Goal: Obtain resource: Download file/media

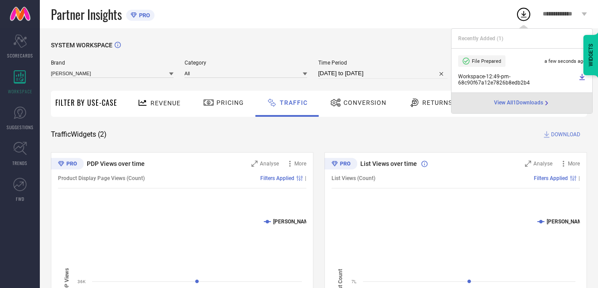
select select "8"
select select "2025"
select select "9"
select select "2025"
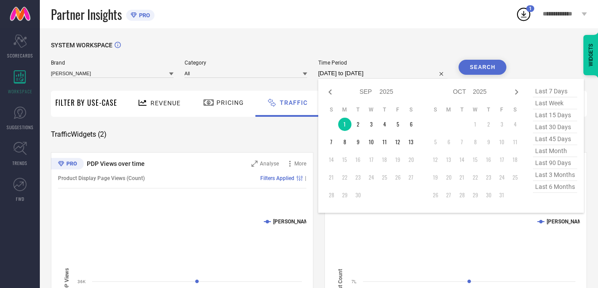
click at [397, 73] on input "[DATE] to [DATE]" at bounding box center [384, 73] width 130 height 11
click at [344, 125] on td "1" at bounding box center [344, 124] width 13 height 13
type input "[DATE] to [DATE]"
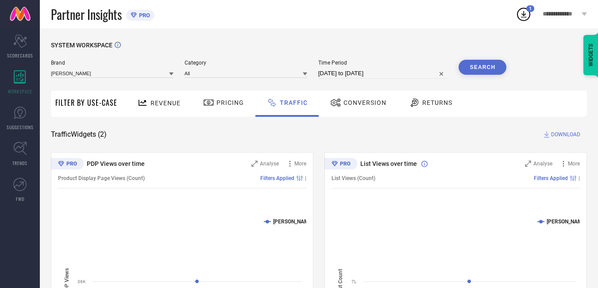
click at [103, 100] on span "Filter By Use-Case" at bounding box center [86, 102] width 62 height 11
click at [167, 106] on span "Revenue" at bounding box center [166, 103] width 30 height 7
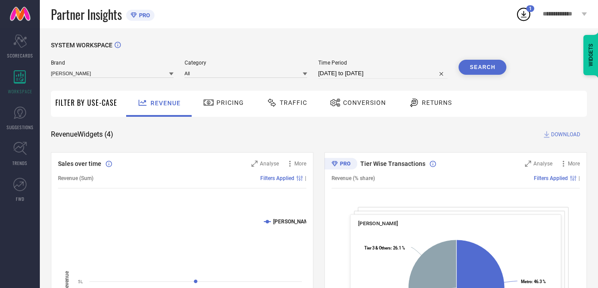
click at [555, 136] on span "DOWNLOAD" at bounding box center [566, 134] width 29 height 9
click at [416, 138] on div "Revenue Widgets ( 4 ) DOWNLOAD" at bounding box center [319, 134] width 536 height 9
click at [404, 75] on input "[DATE] to [DATE]" at bounding box center [384, 73] width 130 height 11
select select "8"
select select "2025"
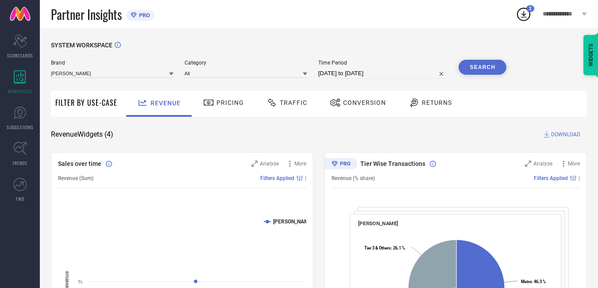
select select "9"
select select "2025"
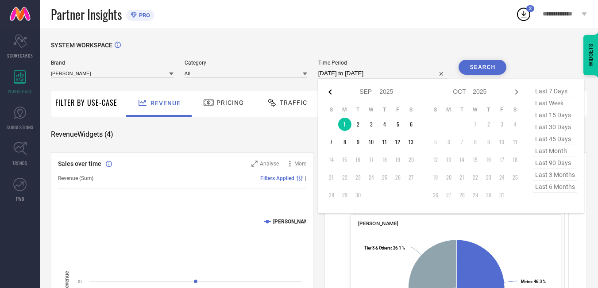
click at [331, 90] on icon at bounding box center [330, 92] width 11 height 11
select select "7"
select select "2025"
select select "8"
select select "2025"
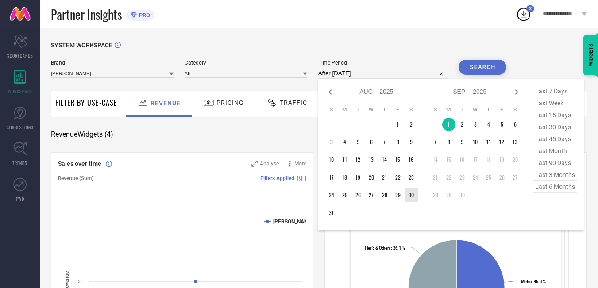
click at [412, 197] on td "30" at bounding box center [411, 195] width 13 height 13
type input "[DATE] to [DATE]"
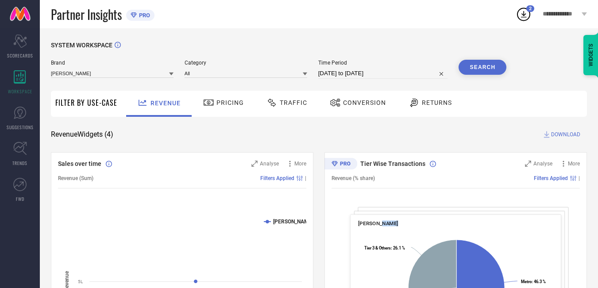
click at [412, 197] on div "Tier Wise Transactions Analyse More Revenue (% share) Filters Applied | [PERSON…" at bounding box center [456, 263] width 263 height 222
click at [490, 67] on button "Search" at bounding box center [483, 67] width 48 height 15
click at [281, 100] on span "Traffic" at bounding box center [293, 102] width 27 height 7
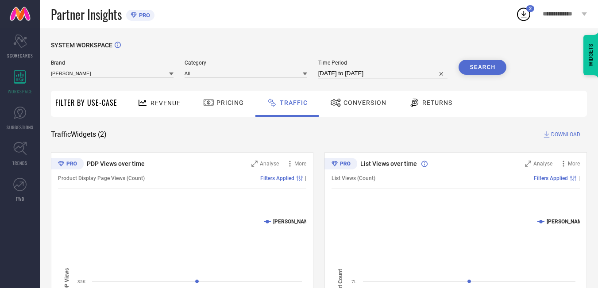
select select "7"
select select "2025"
select select "8"
select select "2025"
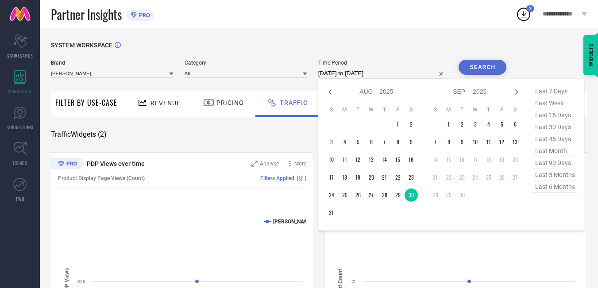
click at [395, 72] on input "[DATE] to [DATE]" at bounding box center [384, 73] width 130 height 11
click at [469, 128] on td "2" at bounding box center [462, 124] width 13 height 13
type input "[DATE] to [DATE]"
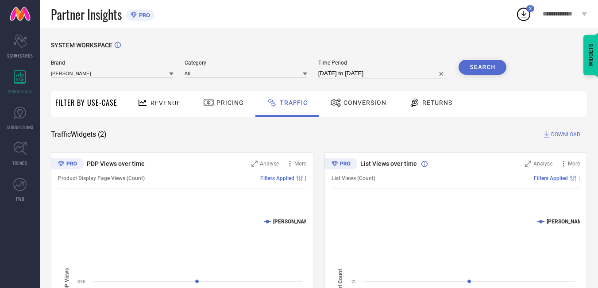
click at [485, 69] on button "Search" at bounding box center [483, 67] width 48 height 15
click at [143, 109] on div "Revenue" at bounding box center [159, 103] width 48 height 16
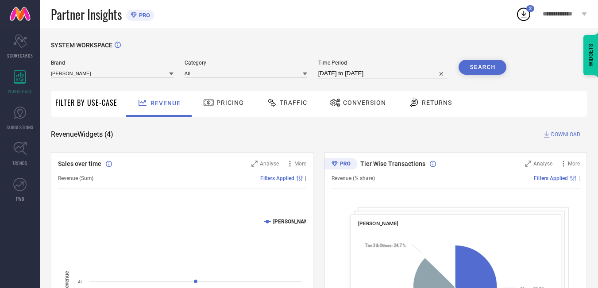
click at [553, 132] on span "DOWNLOAD" at bounding box center [566, 134] width 29 height 9
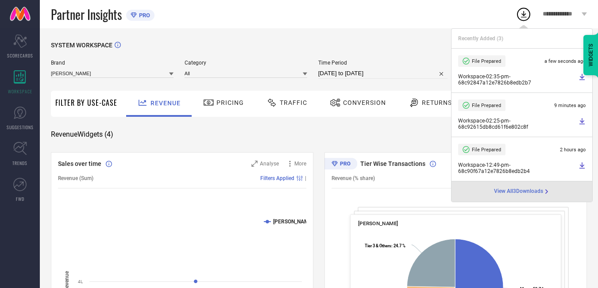
select select "8"
select select "2025"
select select "9"
select select "2025"
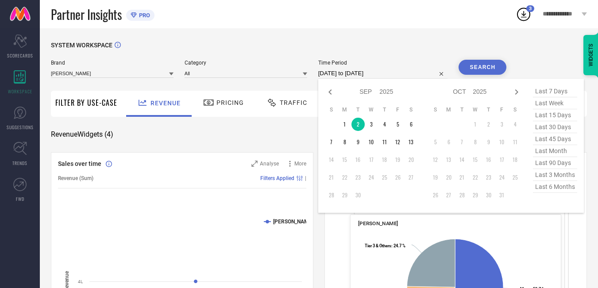
click at [398, 74] on input "[DATE] to [DATE]" at bounding box center [384, 73] width 130 height 11
click at [375, 124] on td "3" at bounding box center [371, 124] width 13 height 13
type input "[DATE] to [DATE]"
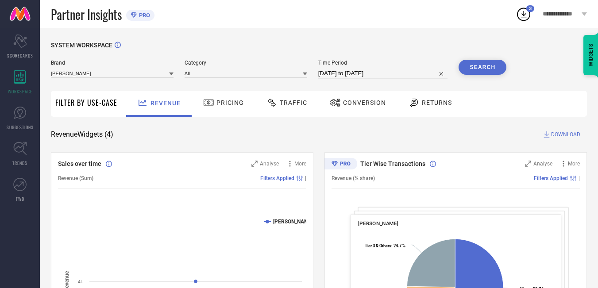
click at [482, 69] on button "Search" at bounding box center [483, 67] width 48 height 15
click at [280, 97] on div "Traffic" at bounding box center [286, 102] width 45 height 15
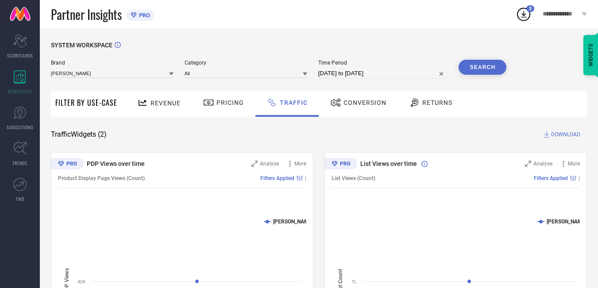
click at [152, 109] on div "Revenue" at bounding box center [159, 103] width 48 height 16
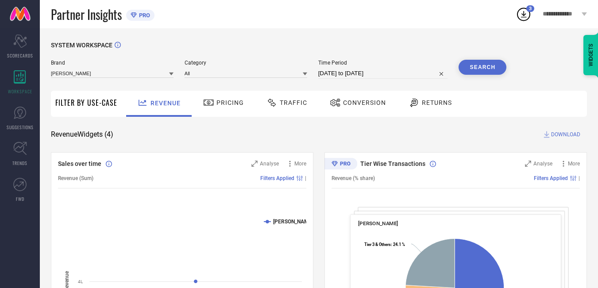
click at [555, 137] on span "DOWNLOAD" at bounding box center [566, 134] width 29 height 9
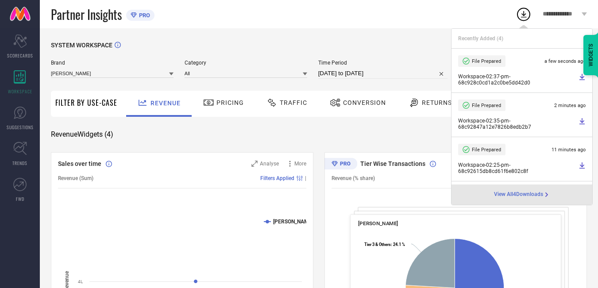
select select "8"
select select "2025"
select select "9"
select select "2025"
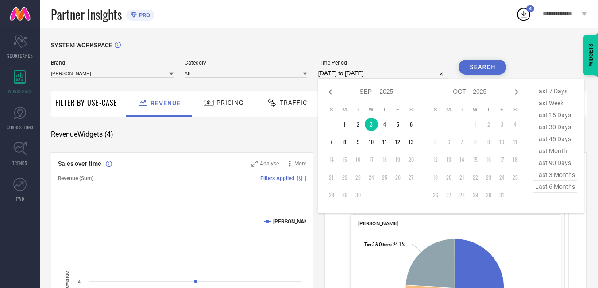
click at [397, 77] on input "[DATE] to [DATE]" at bounding box center [384, 73] width 130 height 11
click at [386, 126] on td "4" at bounding box center [384, 124] width 13 height 13
type input "[DATE] to [DATE]"
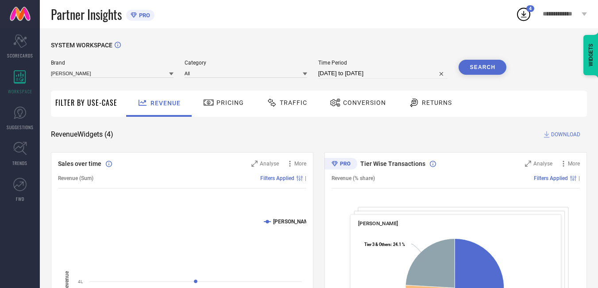
click at [489, 69] on button "Search" at bounding box center [483, 67] width 48 height 15
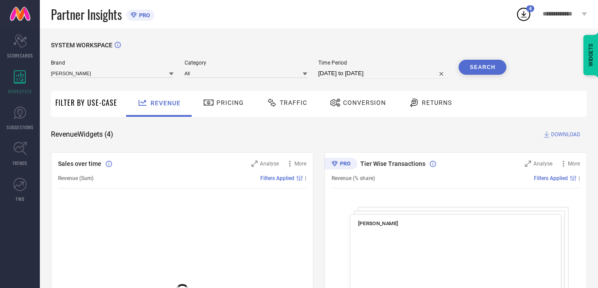
click at [561, 133] on span "DOWNLOAD" at bounding box center [566, 134] width 29 height 9
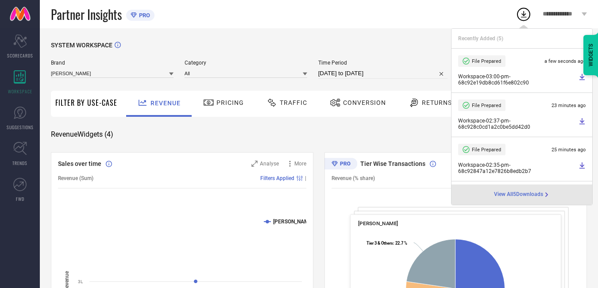
click at [395, 73] on input "[DATE] to [DATE]" at bounding box center [384, 73] width 130 height 11
select select "8"
select select "2025"
select select "9"
select select "2025"
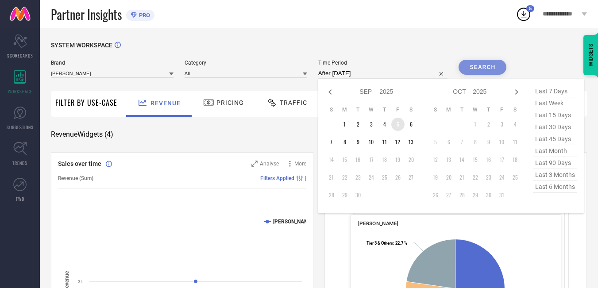
click at [401, 122] on td "5" at bounding box center [398, 124] width 13 height 13
type input "[DATE] to [DATE]"
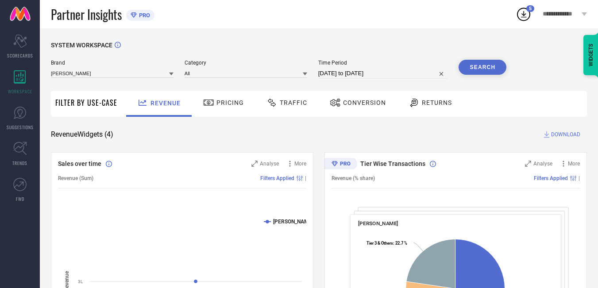
click at [491, 73] on button "Search" at bounding box center [483, 67] width 48 height 15
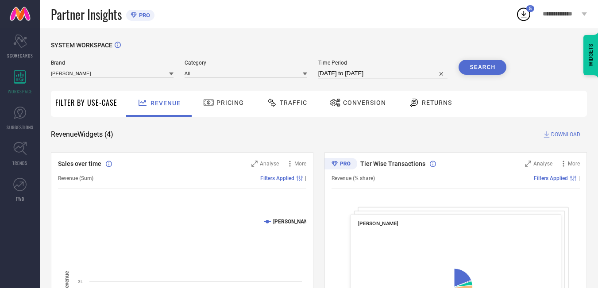
click at [564, 136] on span "DOWNLOAD" at bounding box center [566, 134] width 29 height 9
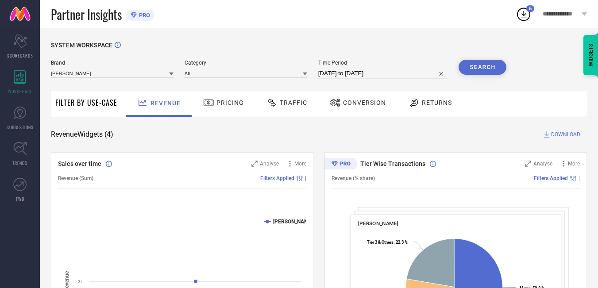
click at [419, 55] on div "SYSTEM WORKSPACE" at bounding box center [319, 51] width 536 height 18
click at [528, 15] on icon at bounding box center [524, 14] width 16 height 16
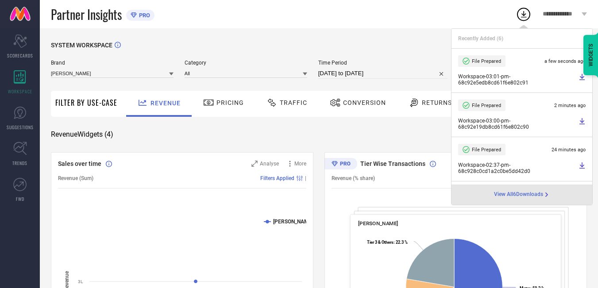
select select "8"
select select "2025"
select select "9"
select select "2025"
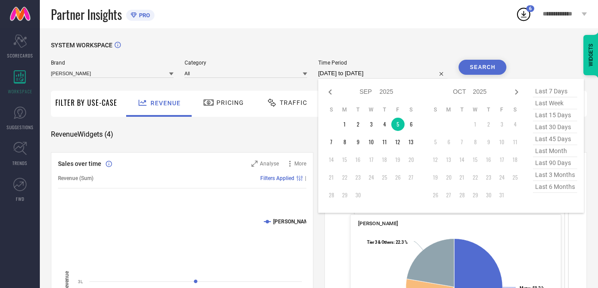
click at [403, 76] on input "[DATE] to [DATE]" at bounding box center [384, 73] width 130 height 11
click at [412, 124] on td "6" at bounding box center [411, 124] width 13 height 13
type input "[DATE] to [DATE]"
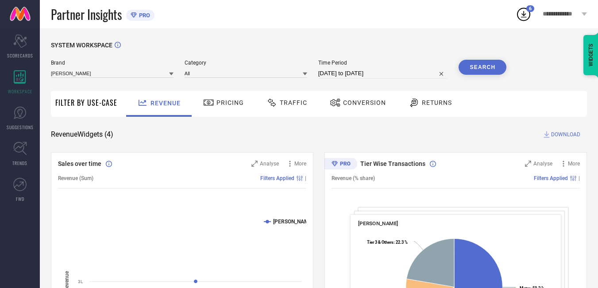
click at [470, 66] on button "Search" at bounding box center [483, 67] width 48 height 15
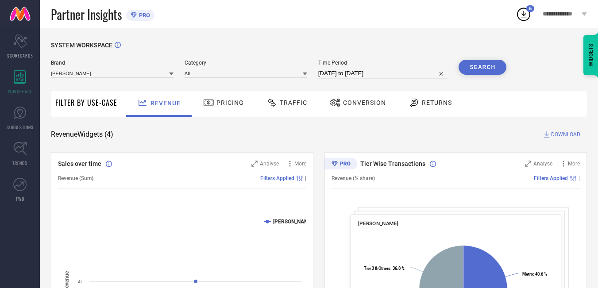
click at [481, 64] on button "Search" at bounding box center [483, 67] width 48 height 15
click at [562, 133] on span "DOWNLOAD" at bounding box center [566, 134] width 29 height 9
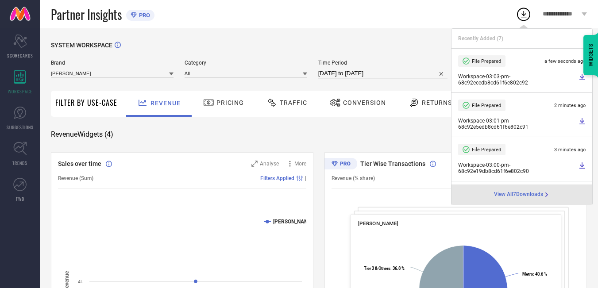
select select "8"
select select "2025"
select select "9"
select select "2025"
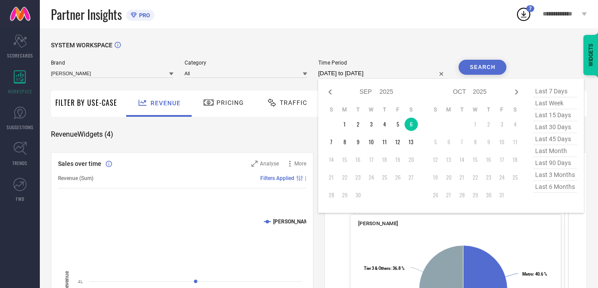
click at [396, 74] on input "[DATE] to [DATE]" at bounding box center [384, 73] width 130 height 11
click at [334, 144] on td "7" at bounding box center [331, 142] width 13 height 13
type input "[DATE] to [DATE]"
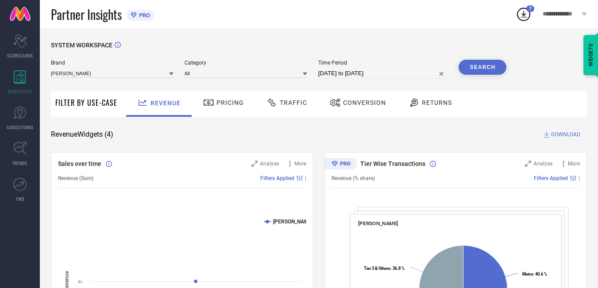
click at [494, 65] on button "Search" at bounding box center [483, 67] width 48 height 15
click at [563, 136] on span "DOWNLOAD" at bounding box center [566, 134] width 29 height 9
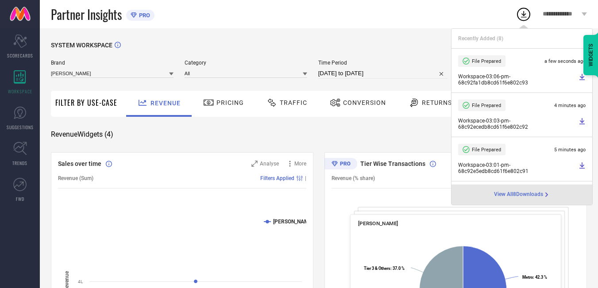
select select "8"
select select "2025"
select select "9"
select select "2025"
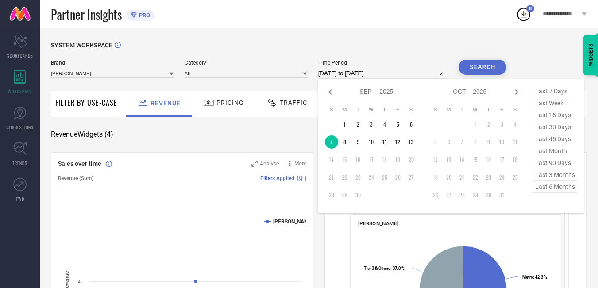
click at [392, 70] on input "[DATE] to [DATE]" at bounding box center [384, 73] width 130 height 11
click at [347, 144] on td "8" at bounding box center [344, 142] width 13 height 13
type input "[DATE] to [DATE]"
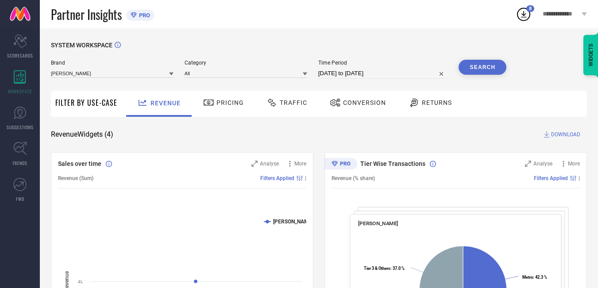
click at [479, 69] on button "Search" at bounding box center [483, 67] width 48 height 15
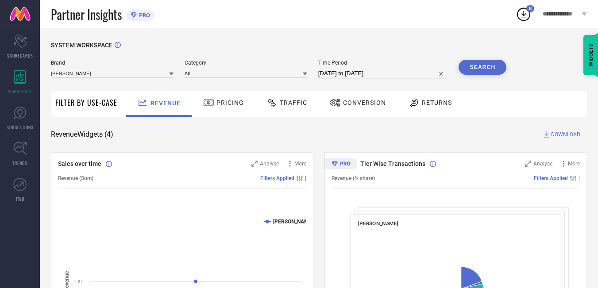
click at [568, 137] on span "DOWNLOAD" at bounding box center [566, 134] width 29 height 9
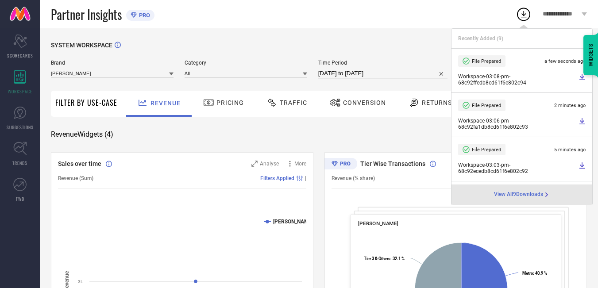
click at [399, 74] on input "[DATE] to [DATE]" at bounding box center [384, 73] width 130 height 11
select select "8"
select select "2025"
select select "9"
select select "2025"
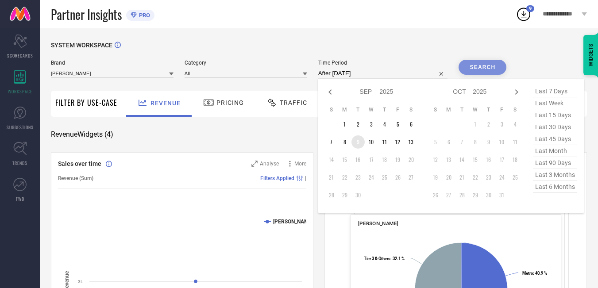
click at [361, 140] on td "9" at bounding box center [358, 142] width 13 height 13
type input "[DATE] to [DATE]"
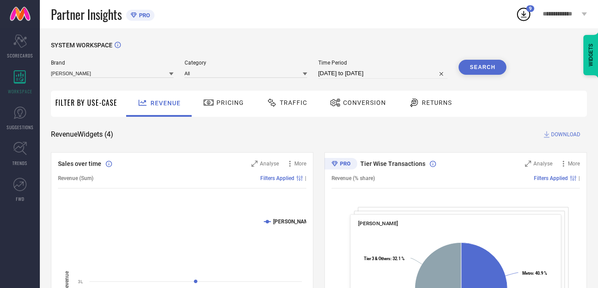
click at [491, 69] on button "Search" at bounding box center [483, 67] width 48 height 15
click at [568, 134] on span "DOWNLOAD" at bounding box center [566, 134] width 29 height 9
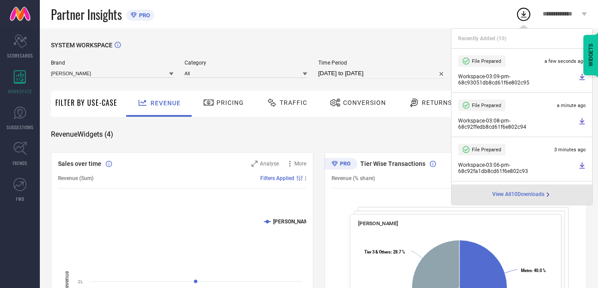
select select "8"
select select "2025"
select select "9"
select select "2025"
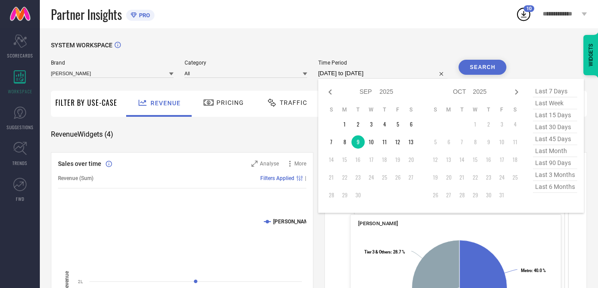
click at [392, 75] on input "[DATE] to [DATE]" at bounding box center [384, 73] width 130 height 11
click at [372, 140] on td "10" at bounding box center [371, 142] width 13 height 13
type input "[DATE] to [DATE]"
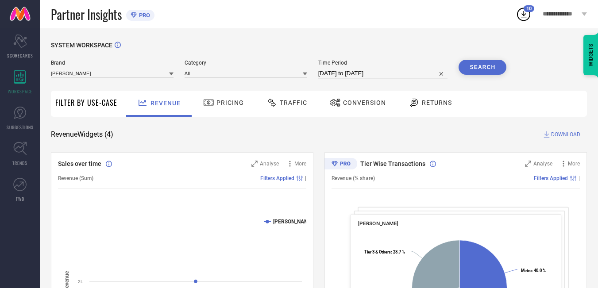
click at [474, 65] on button "Search" at bounding box center [483, 67] width 48 height 15
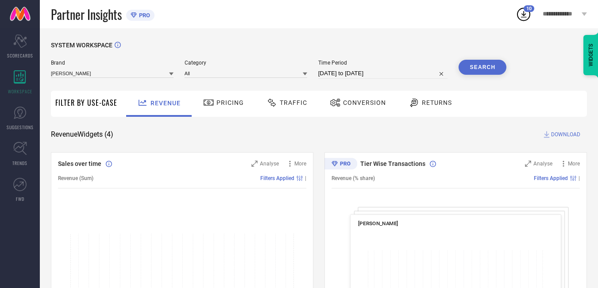
click at [565, 134] on span "DOWNLOAD" at bounding box center [566, 134] width 29 height 9
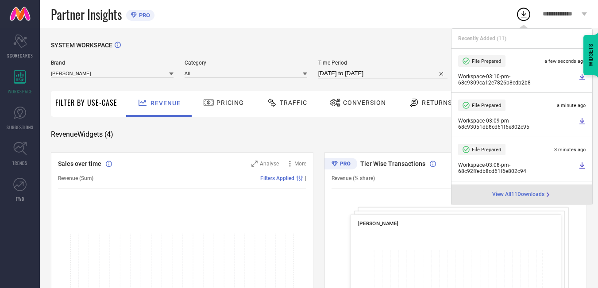
select select "8"
select select "2025"
select select "9"
select select "2025"
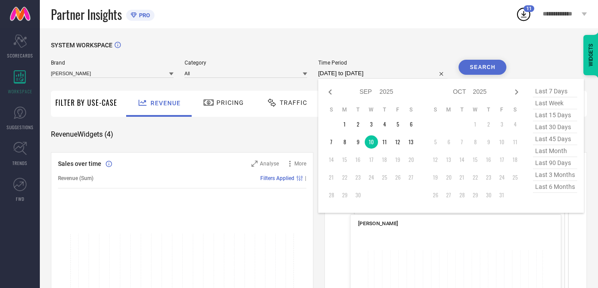
click at [406, 69] on input "[DATE] to [DATE]" at bounding box center [384, 73] width 130 height 11
click at [385, 147] on td "11" at bounding box center [384, 142] width 13 height 13
type input "[DATE] to [DATE]"
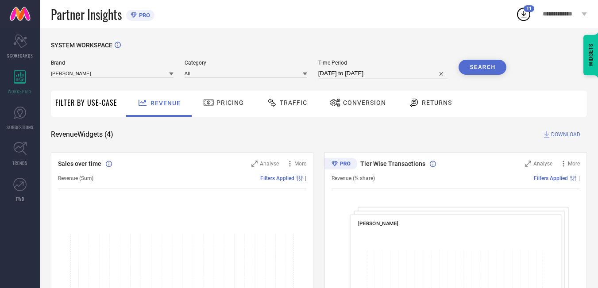
click at [489, 68] on button "Search" at bounding box center [483, 67] width 48 height 15
click at [551, 133] on icon at bounding box center [547, 134] width 9 height 9
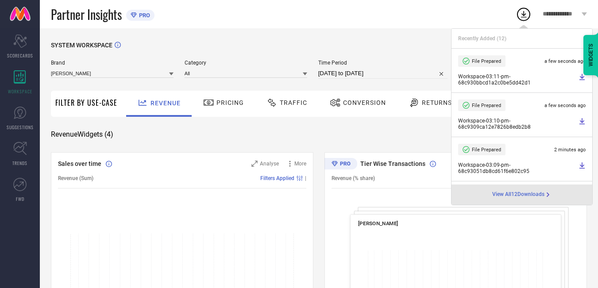
click at [394, 70] on input "[DATE] to [DATE]" at bounding box center [384, 73] width 130 height 11
select select "8"
select select "2025"
select select "9"
select select "2025"
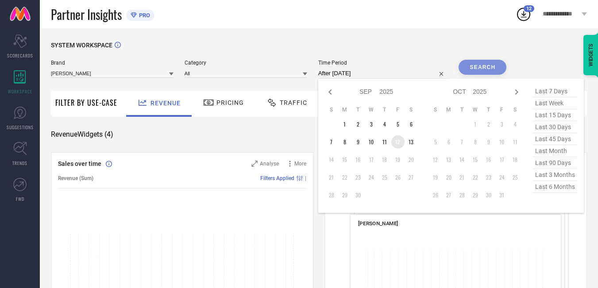
click at [400, 140] on td "12" at bounding box center [398, 142] width 13 height 13
type input "[DATE] to [DATE]"
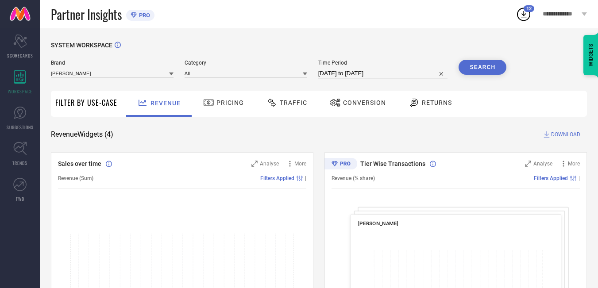
click at [477, 68] on button "Search" at bounding box center [483, 67] width 48 height 15
click at [560, 134] on span "DOWNLOAD" at bounding box center [566, 134] width 29 height 9
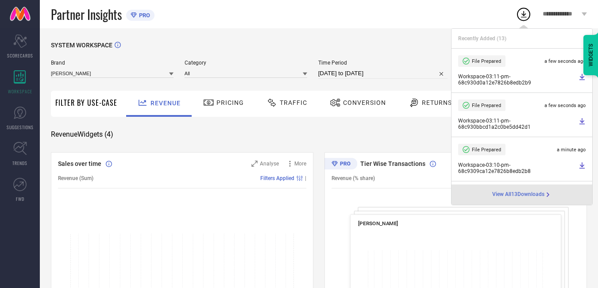
select select "8"
select select "2025"
select select "9"
select select "2025"
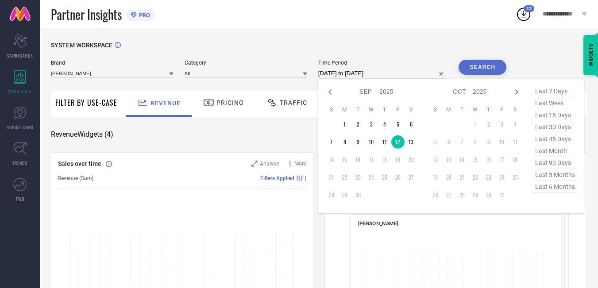
click at [395, 71] on input "[DATE] to [DATE]" at bounding box center [384, 73] width 130 height 11
click at [412, 144] on td "13" at bounding box center [411, 142] width 13 height 13
type input "[DATE] to [DATE]"
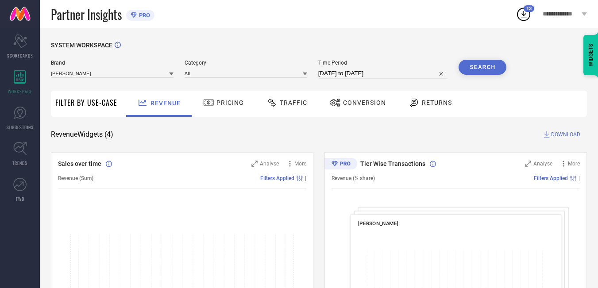
select select "8"
select select "2025"
select select "9"
select select "2025"
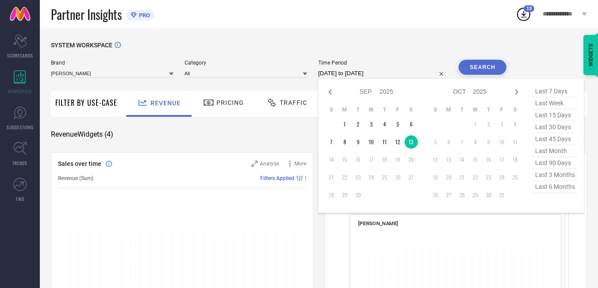
click at [323, 74] on input "[DATE] to [DATE]" at bounding box center [384, 73] width 130 height 11
click at [338, 138] on td "7" at bounding box center [331, 142] width 13 height 13
type input "[DATE] to [DATE]"
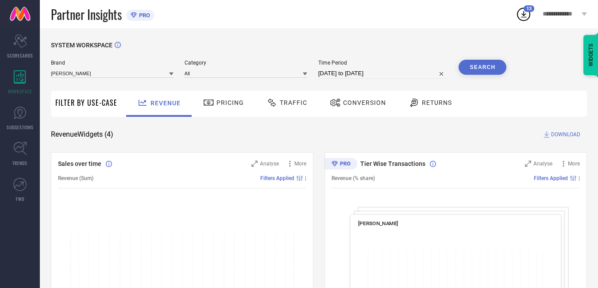
click at [479, 71] on button "Search" at bounding box center [483, 67] width 48 height 15
click at [285, 104] on span "Traffic" at bounding box center [293, 102] width 27 height 7
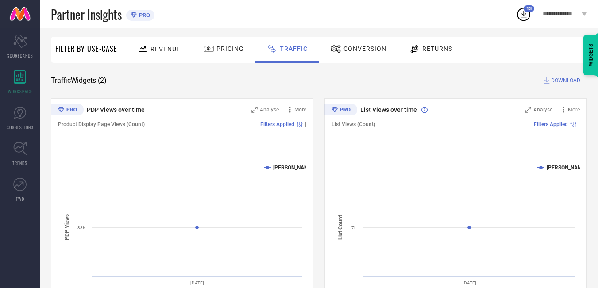
scroll to position [54, 0]
drag, startPoint x: 205, startPoint y: 215, endPoint x: 217, endPoint y: 214, distance: 11.6
click at [217, 214] on rect at bounding box center [182, 232] width 249 height 151
click at [216, 213] on rect at bounding box center [182, 232] width 249 height 151
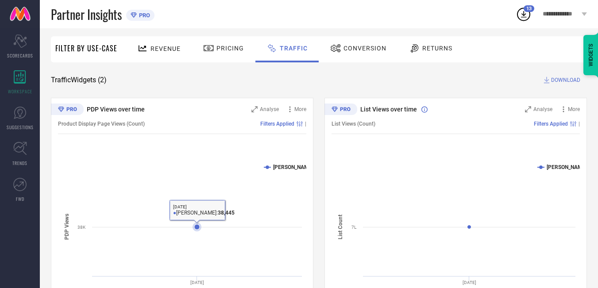
click at [215, 213] on rect at bounding box center [182, 232] width 249 height 151
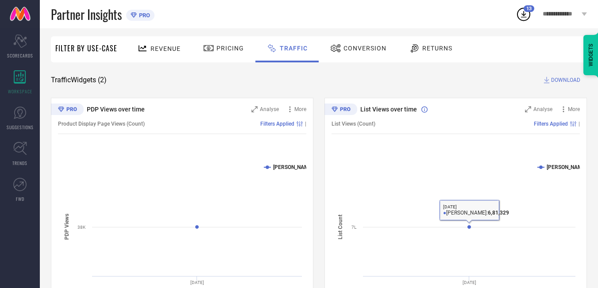
scroll to position [0, 0]
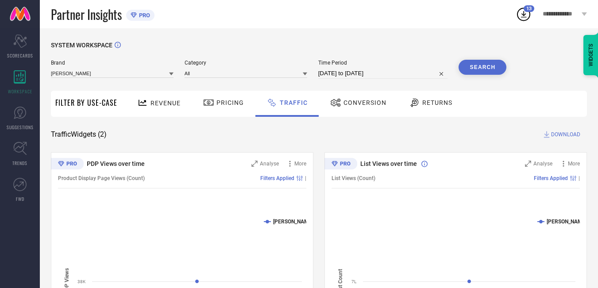
select select "8"
select select "2025"
select select "9"
select select "2025"
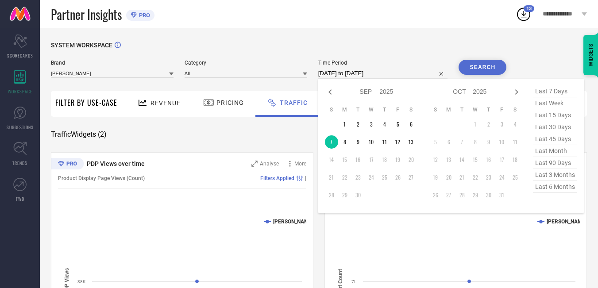
click at [400, 72] on input "[DATE] to [DATE]" at bounding box center [384, 73] width 130 height 11
click at [348, 144] on td "8" at bounding box center [344, 142] width 13 height 13
type input "[DATE] to [DATE]"
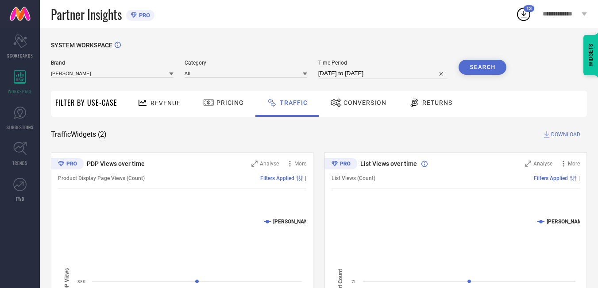
click at [488, 62] on button "Search" at bounding box center [483, 67] width 48 height 15
select select "8"
select select "2025"
select select "9"
select select "2025"
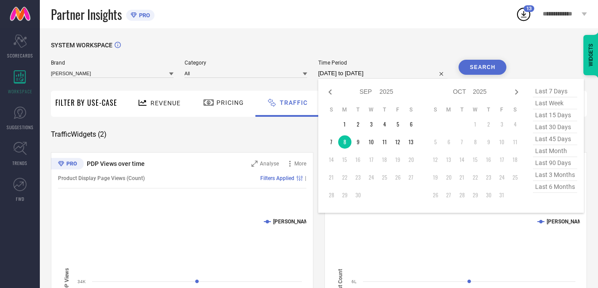
click at [391, 75] on input "[DATE] to [DATE]" at bounding box center [384, 73] width 130 height 11
click at [361, 146] on td "9" at bounding box center [358, 142] width 13 height 13
type input "[DATE] to [DATE]"
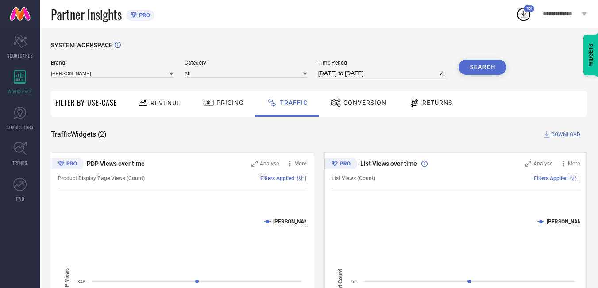
click at [466, 65] on button "Search" at bounding box center [483, 67] width 48 height 15
click at [411, 75] on input "[DATE] to [DATE]" at bounding box center [384, 73] width 130 height 11
select select "8"
select select "2025"
select select "9"
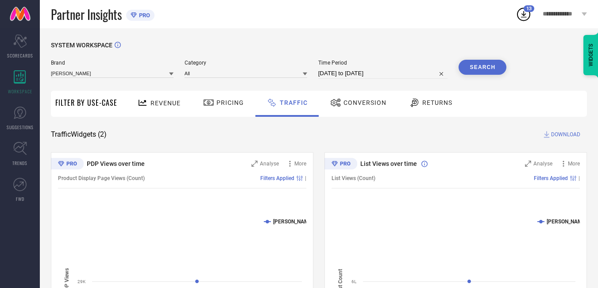
select select "2025"
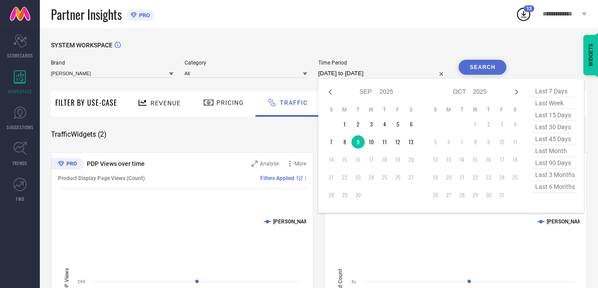
click at [411, 75] on input "[DATE] to [DATE]" at bounding box center [384, 73] width 130 height 11
click at [374, 147] on td "10" at bounding box center [371, 142] width 13 height 13
type input "[DATE] to [DATE]"
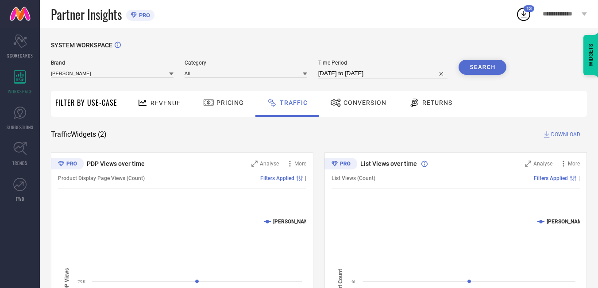
click at [480, 74] on button "Search" at bounding box center [483, 67] width 48 height 15
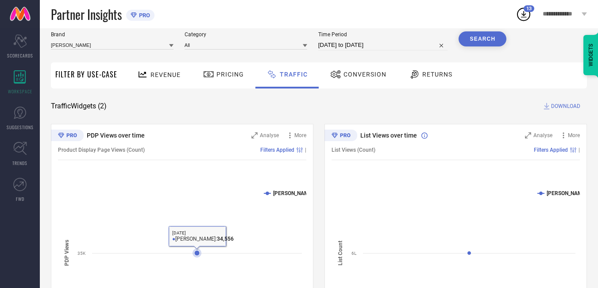
scroll to position [29, 0]
select select "8"
select select "2025"
select select "9"
select select "2025"
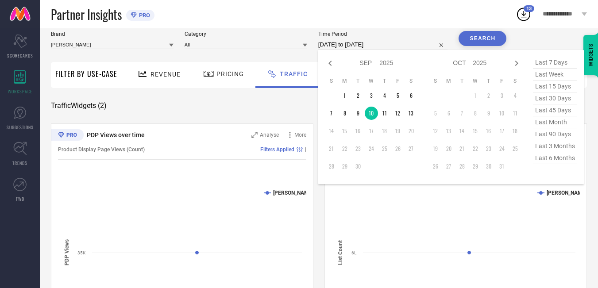
click at [391, 47] on input "[DATE] to [DATE]" at bounding box center [384, 44] width 130 height 11
click at [384, 116] on td "11" at bounding box center [384, 113] width 13 height 13
type input "[DATE] to [DATE]"
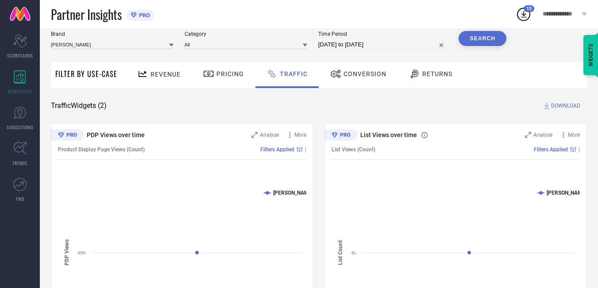
click at [485, 36] on button "Search" at bounding box center [483, 38] width 48 height 15
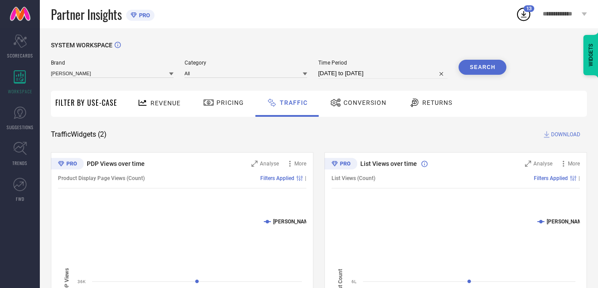
select select "8"
select select "2025"
select select "9"
select select "2025"
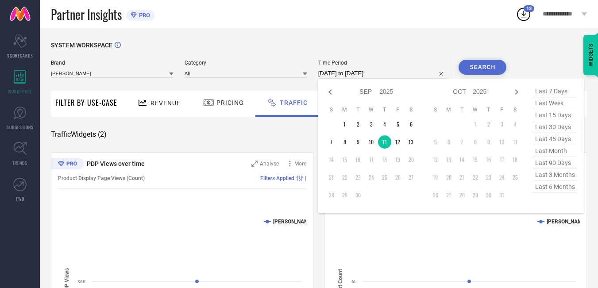
click at [397, 73] on input "[DATE] to [DATE]" at bounding box center [384, 73] width 130 height 11
click at [403, 146] on td "12" at bounding box center [398, 142] width 13 height 13
type input "[DATE] to [DATE]"
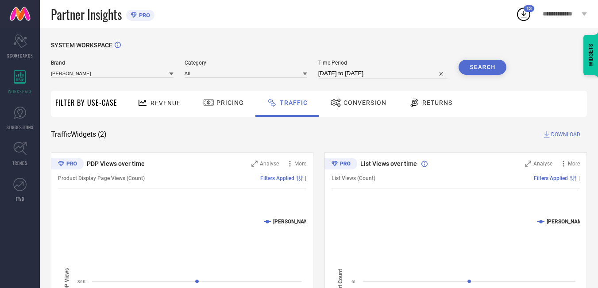
click at [475, 70] on button "Search" at bounding box center [483, 67] width 48 height 15
select select "8"
select select "2025"
select select "9"
select select "2025"
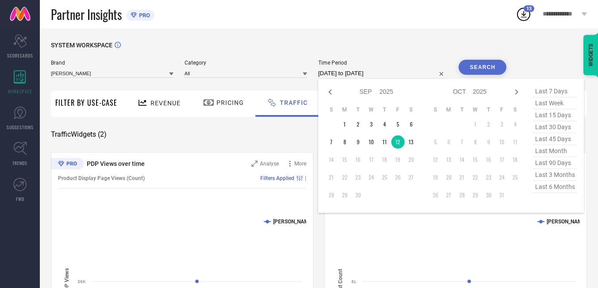
click at [397, 73] on input "[DATE] to [DATE]" at bounding box center [384, 73] width 130 height 11
click at [414, 142] on td "13" at bounding box center [411, 142] width 13 height 13
type input "[DATE] to [DATE]"
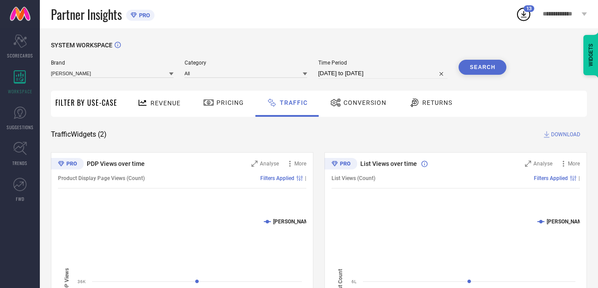
click at [474, 63] on button "Search" at bounding box center [483, 67] width 48 height 15
